Goal: Complete application form

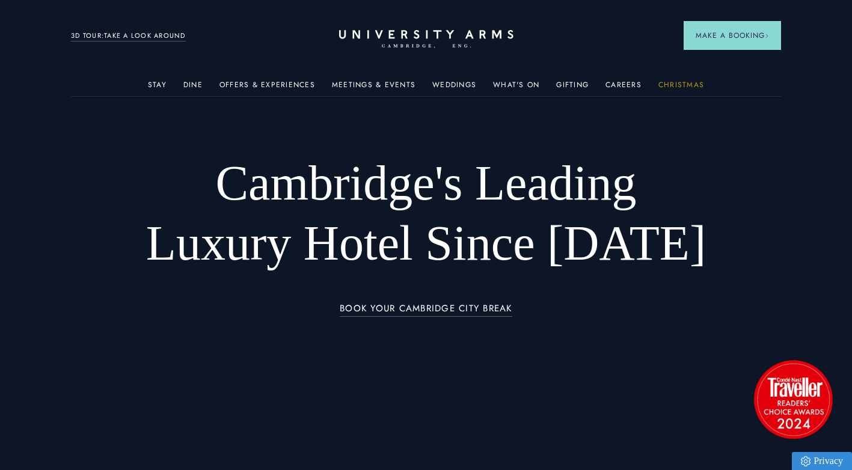
click at [667, 84] on link "Christmas" at bounding box center [681, 89] width 46 height 16
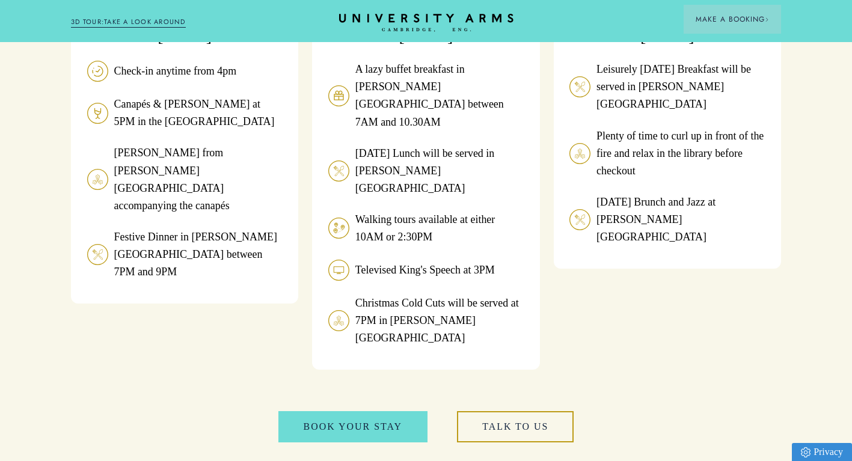
scroll to position [1143, 0]
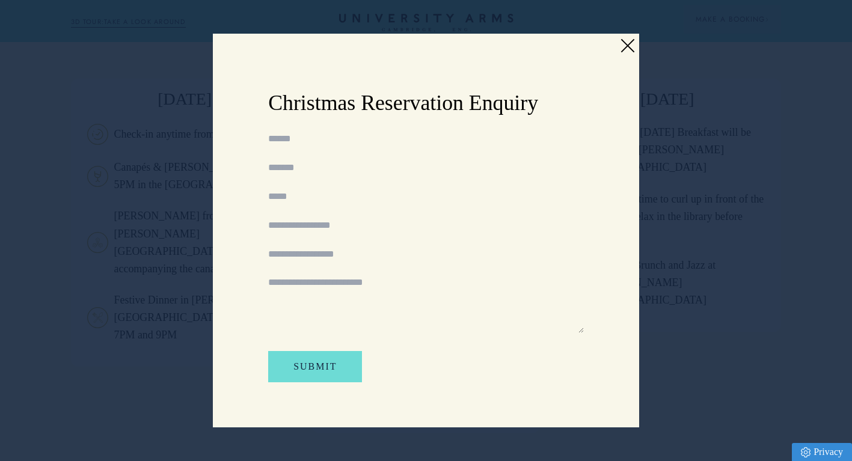
click at [299, 135] on input "Name" at bounding box center [426, 139] width 316 height 14
type input "**********"
click at [326, 219] on input "Number of rooms" at bounding box center [426, 225] width 316 height 14
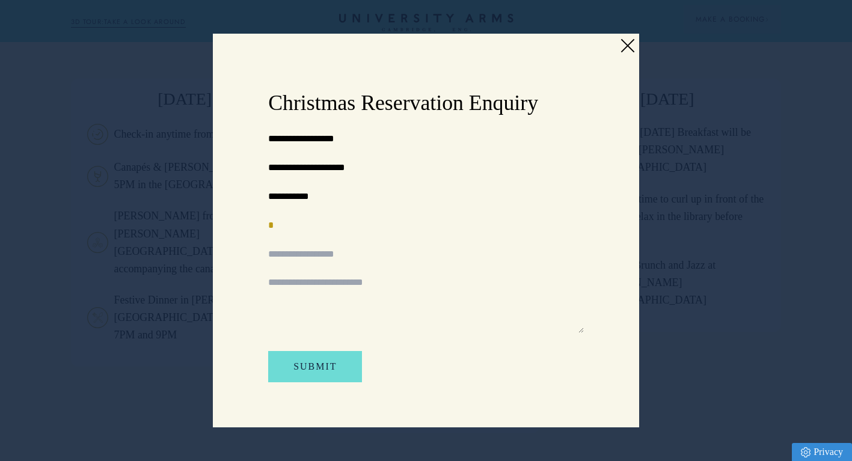
type input "*"
click at [335, 247] on input "Number of guests" at bounding box center [426, 254] width 316 height 14
type input "*"
click at [303, 354] on button "Submit" at bounding box center [315, 366] width 94 height 31
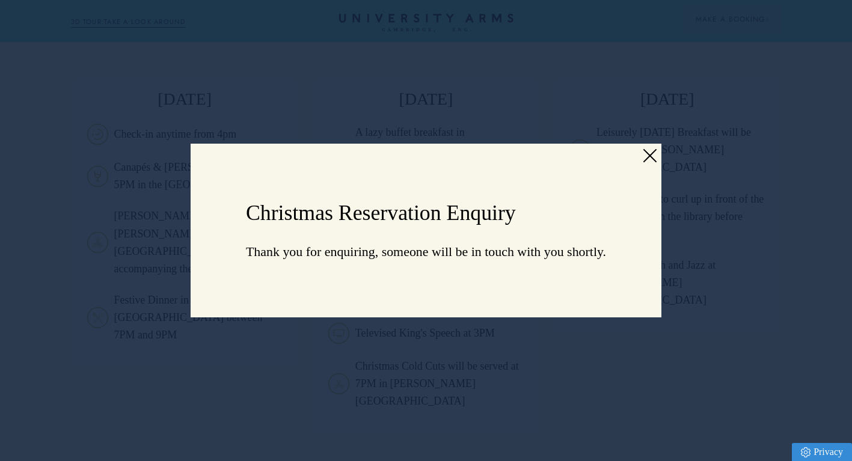
click at [642, 147] on link at bounding box center [649, 156] width 18 height 18
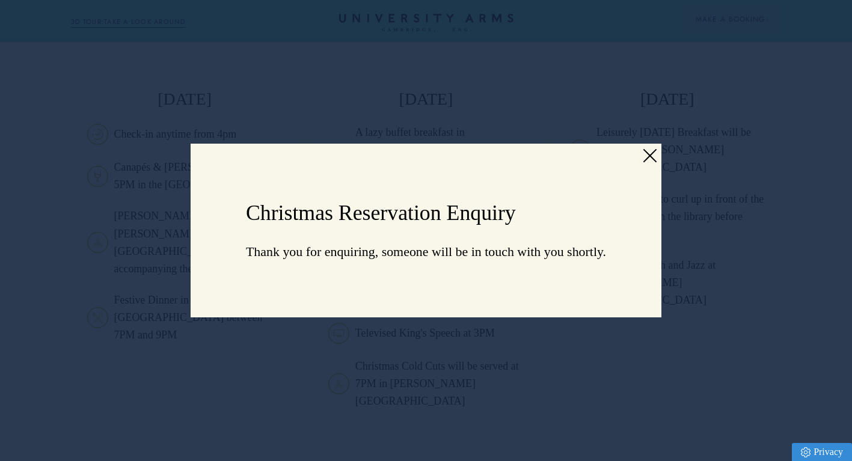
click at [643, 151] on link at bounding box center [649, 156] width 18 height 18
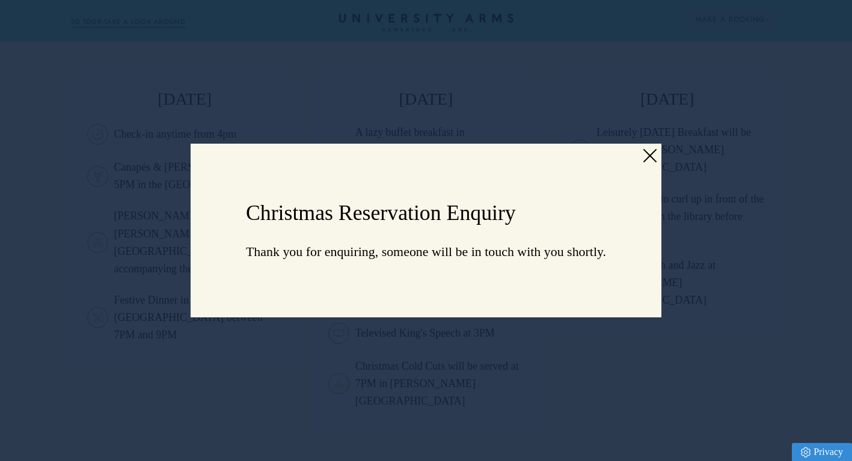
click at [648, 151] on link at bounding box center [649, 156] width 18 height 18
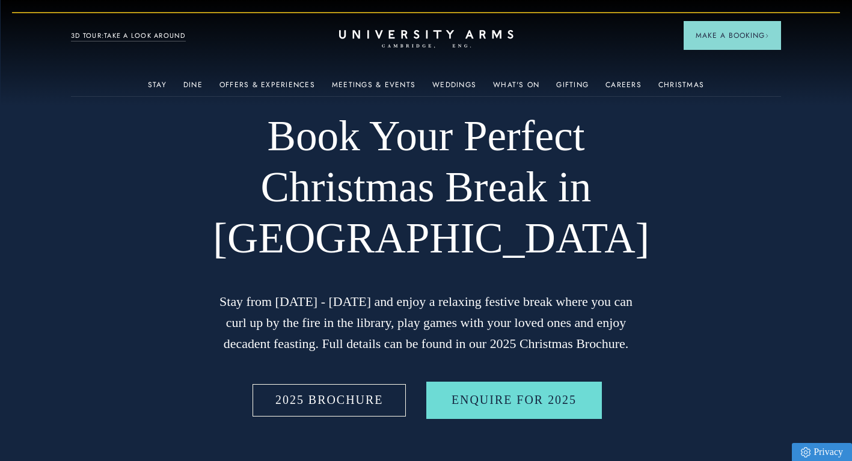
click at [361, 395] on link "2025 BROCHURE" at bounding box center [329, 400] width 158 height 37
